Goal: Manage account settings

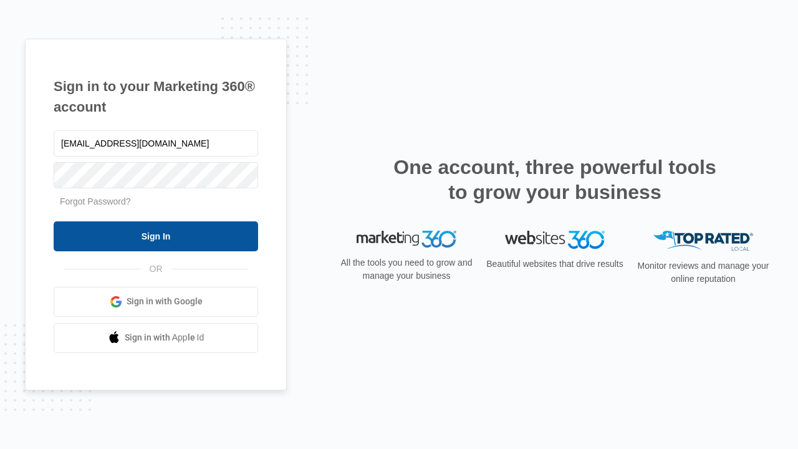
click at [156, 236] on input "Sign In" at bounding box center [156, 236] width 205 height 30
